Goal: Information Seeking & Learning: Learn about a topic

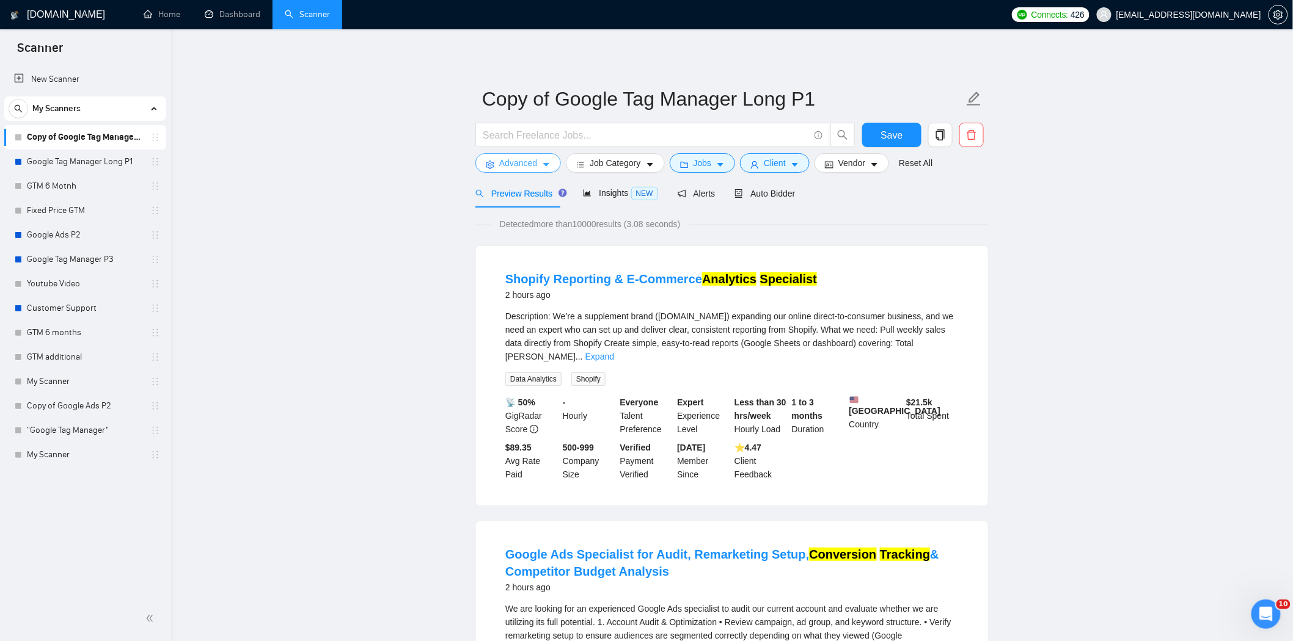
click at [520, 156] on span "Advanced" at bounding box center [518, 162] width 38 height 13
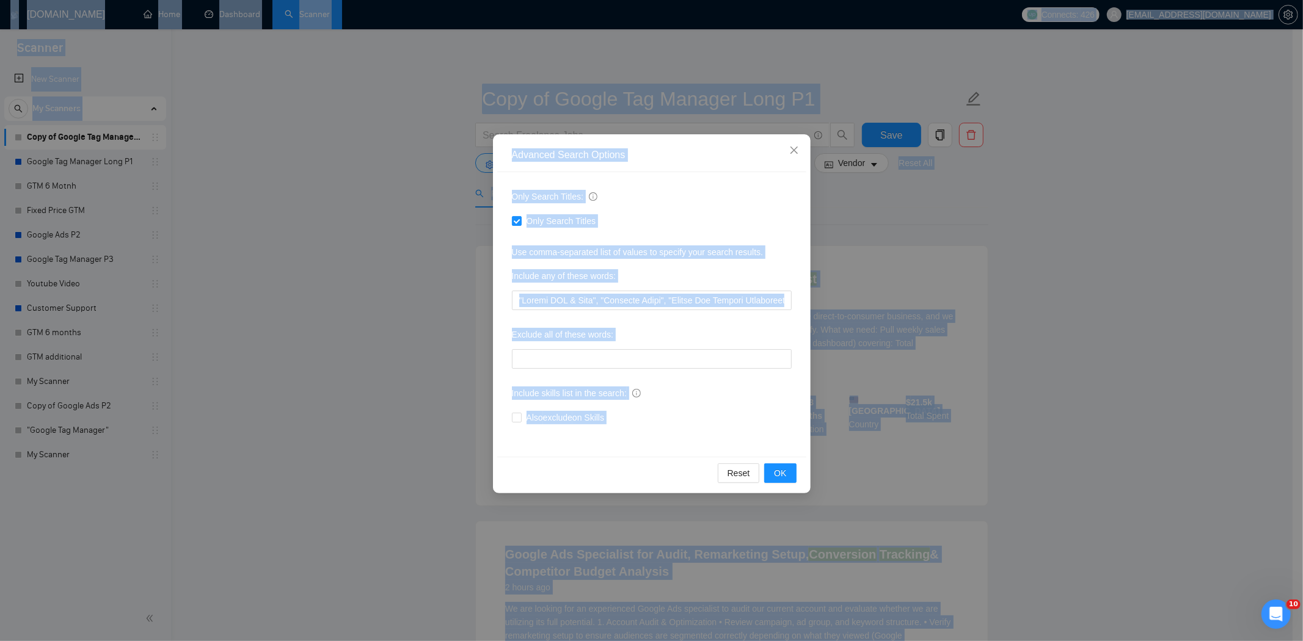
click at [855, 247] on div "Advanced Search Options Only Search Titles: Only Search Titles Use comma-separa…" at bounding box center [651, 320] width 1303 height 641
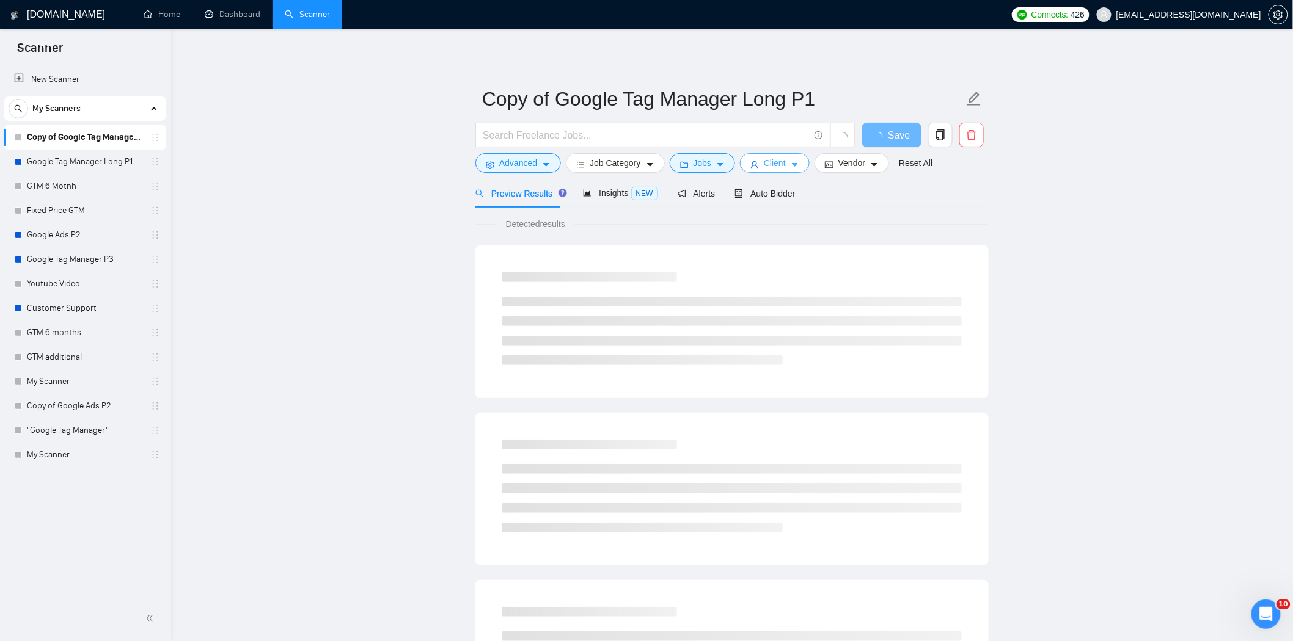
click at [756, 166] on button "Client" at bounding box center [775, 163] width 70 height 20
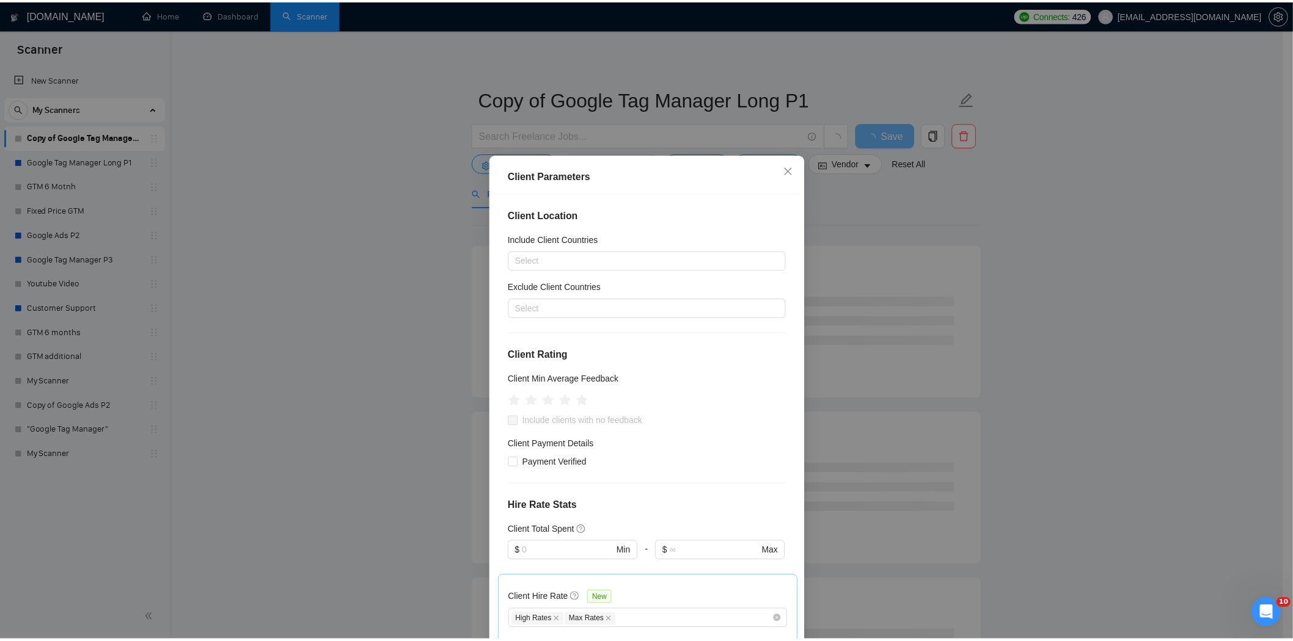
scroll to position [315, 0]
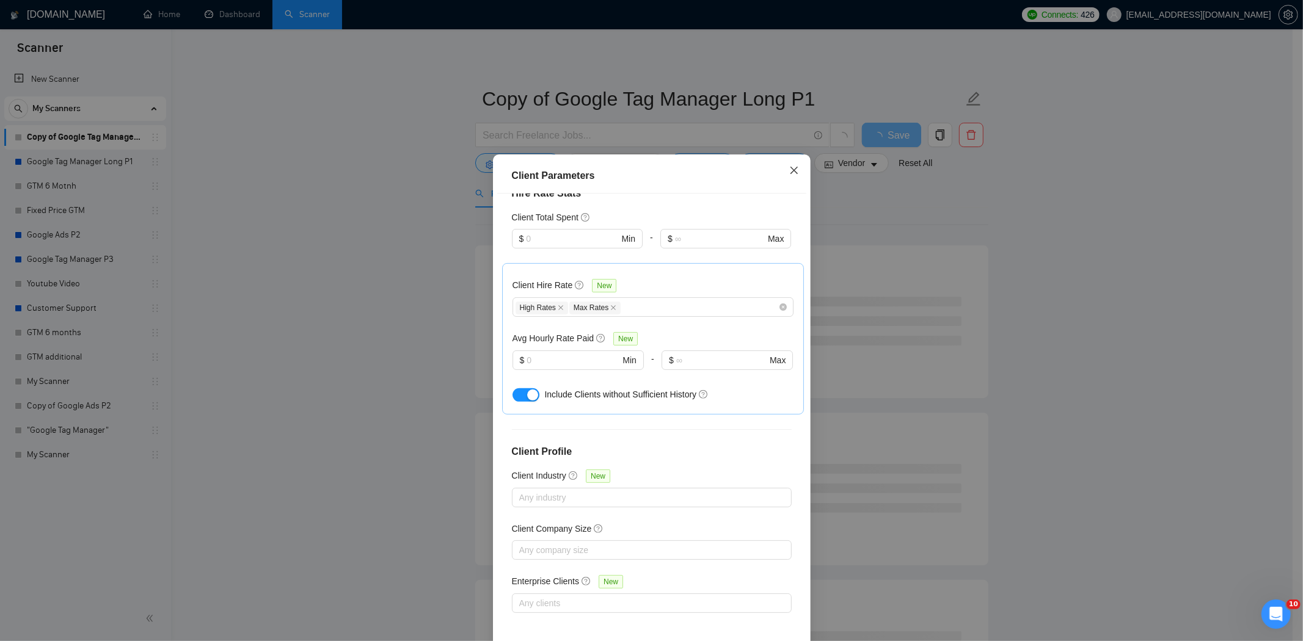
click at [790, 172] on icon "close" at bounding box center [794, 171] width 10 height 10
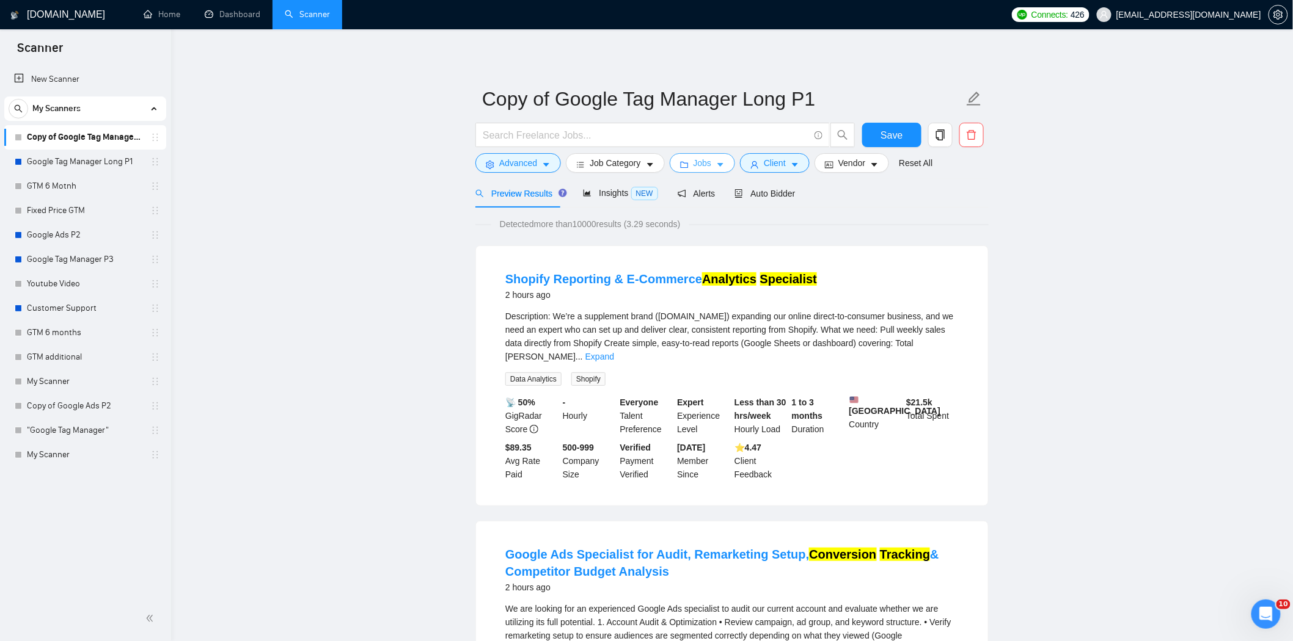
click at [710, 162] on button "Jobs" at bounding box center [702, 163] width 66 height 20
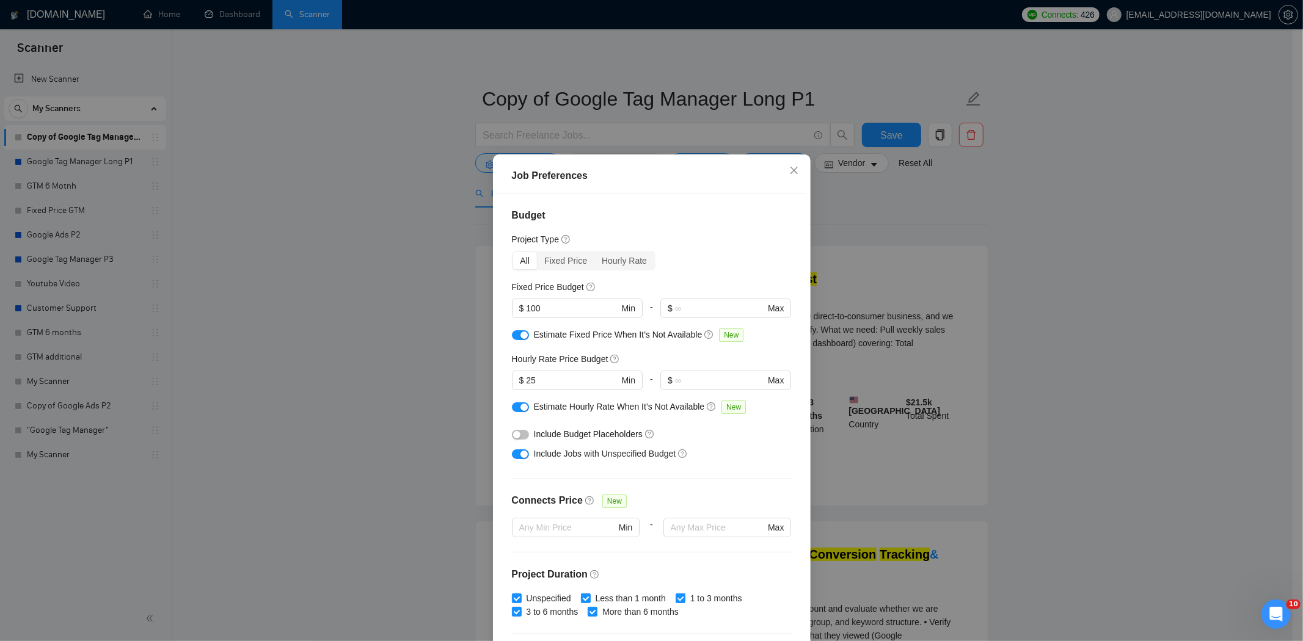
click at [956, 236] on div "Job Preferences Budget Project Type All Fixed Price Hourly Rate Fixed Price Bud…" at bounding box center [651, 320] width 1303 height 641
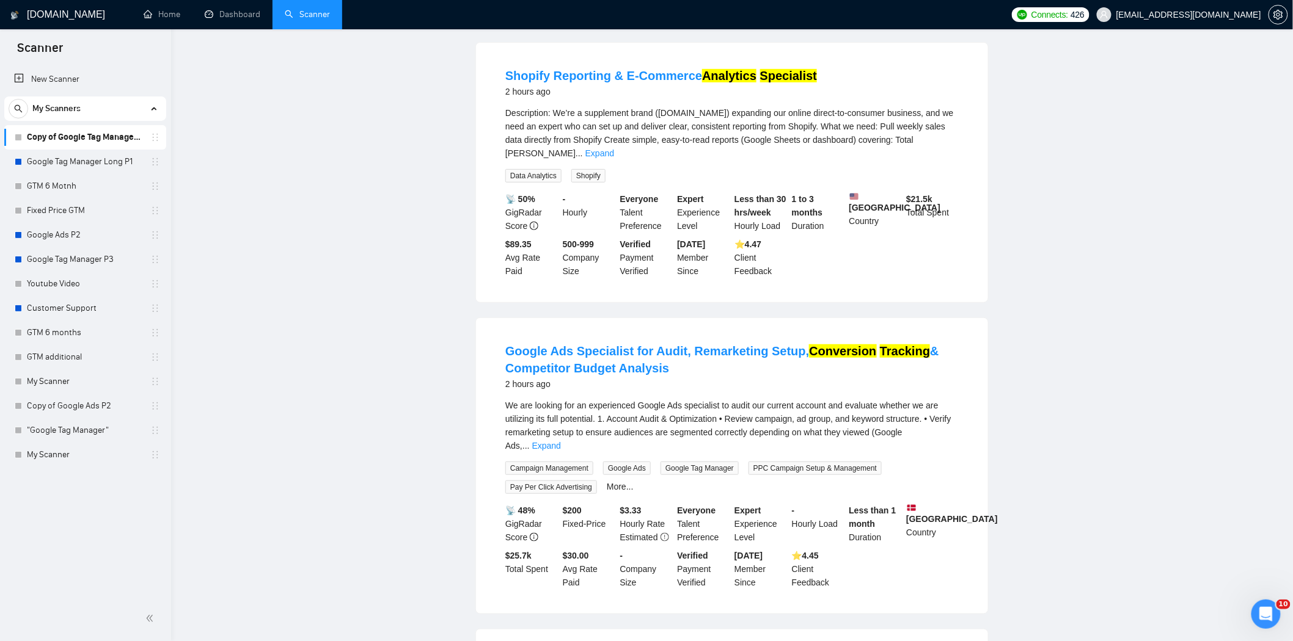
scroll to position [0, 0]
